Goal: Find specific page/section: Find specific page/section

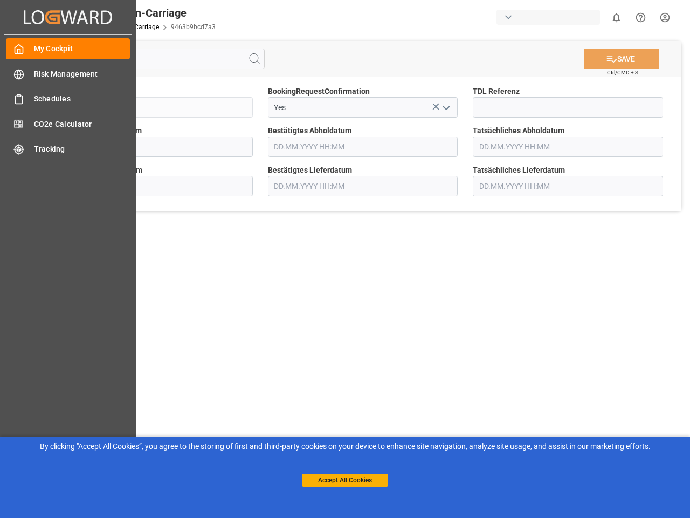
click at [345, 259] on main "SAVE Ctrl/CMD + S Sendung QKA25-010042 BookingRequestConfirmation Yes TDL Refer…" at bounding box center [363, 273] width 650 height 477
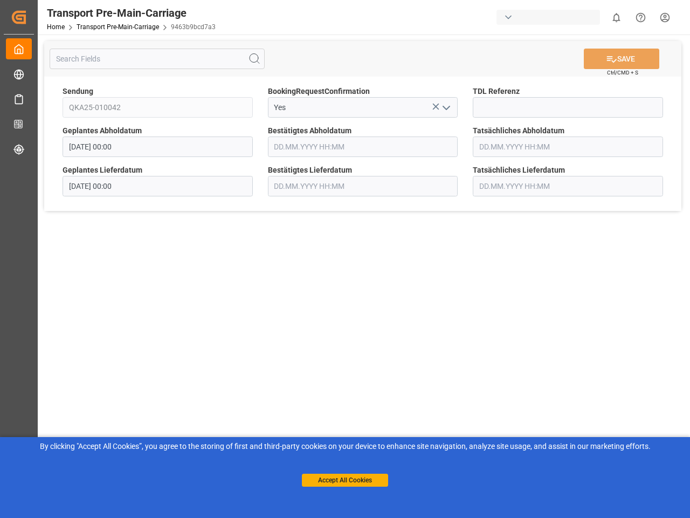
click at [27, 17] on icon "Created by potrace 1.15, written by [PERSON_NAME] [DATE]-[DATE]" at bounding box center [19, 17] width 16 height 17
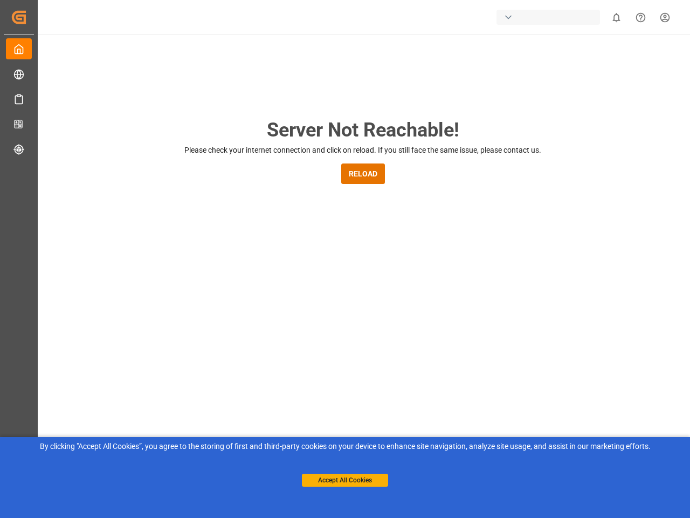
click at [551, 17] on div "button" at bounding box center [549, 17] width 104 height 15
click at [616, 17] on html "Created by potrace 1.15, written by [PERSON_NAME] [DATE]-[DATE] Created by potr…" at bounding box center [345, 259] width 690 height 518
click at [641, 17] on icon "Help Center" at bounding box center [640, 17] width 11 height 11
click at [255, 59] on div "Server Not Reachable! Please check your internet connection and click on reload…" at bounding box center [363, 413] width 655 height 757
click at [622, 59] on div "Server Not Reachable! Please check your internet connection and click on reload…" at bounding box center [363, 413] width 655 height 757
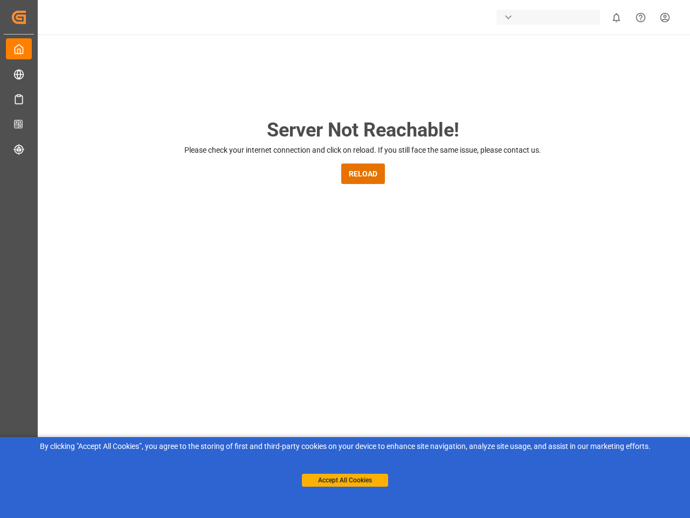
click at [436, 106] on div "Server Not Reachable! Please check your internet connection and click on reload…" at bounding box center [363, 413] width 655 height 757
click at [446, 107] on div "Server Not Reachable! Please check your internet connection and click on reload…" at bounding box center [363, 413] width 655 height 757
click at [345, 480] on button "Accept All Cookies" at bounding box center [345, 480] width 86 height 13
